Goal: Task Accomplishment & Management: Use online tool/utility

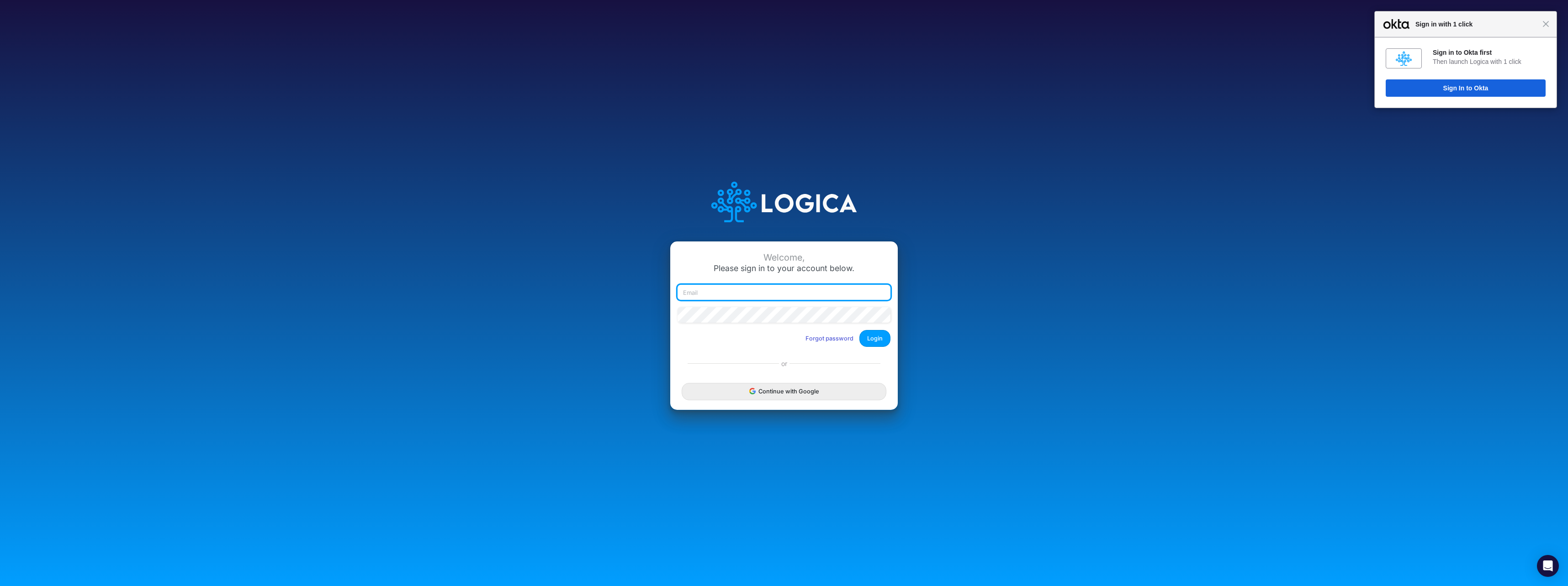
type input "nschnee@cassling.com"
click at [877, 335] on button "Login" at bounding box center [875, 339] width 31 height 17
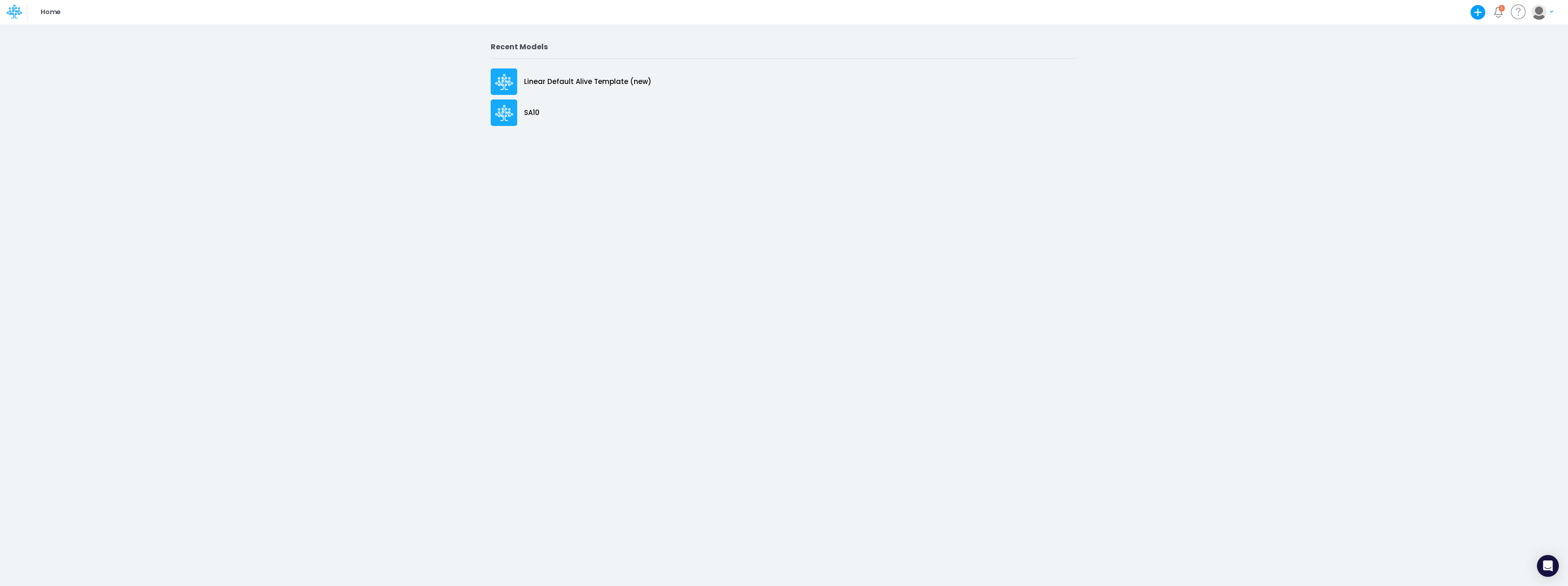
drag, startPoint x: 1352, startPoint y: 106, endPoint x: 1353, endPoint y: 111, distance: 5.1
click at [1355, 106] on div "Recent Models Linear Default Alive Template (new) SA10" at bounding box center [784, 305] width 1568 height 562
